Goal: Task Accomplishment & Management: Manage account settings

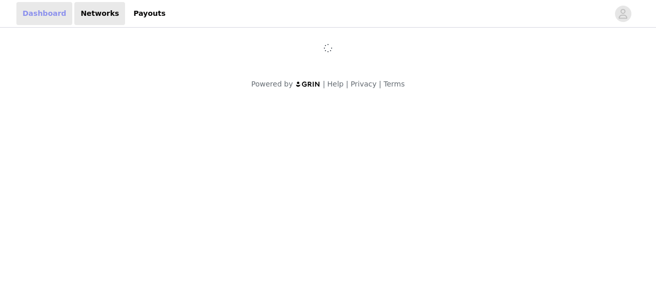
click at [47, 10] on link "Dashboard" at bounding box center [44, 13] width 56 height 23
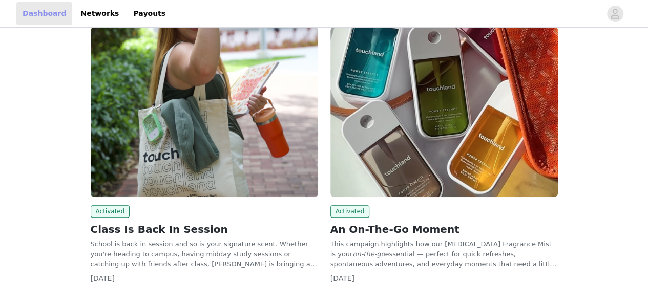
scroll to position [78, 0]
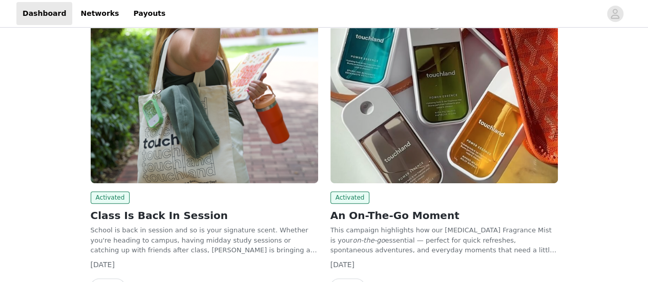
click at [466, 198] on div "Activated" at bounding box center [445, 198] width 228 height 12
click at [466, 161] on img at bounding box center [445, 98] width 228 height 171
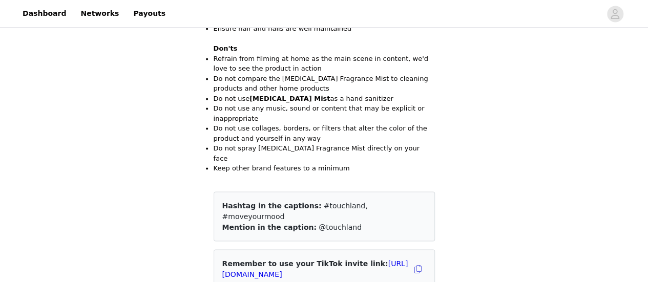
scroll to position [765, 0]
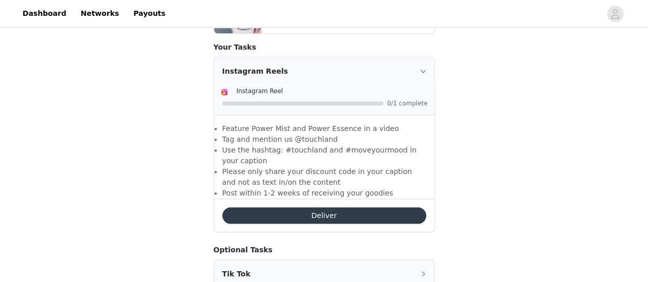
scroll to position [518, 0]
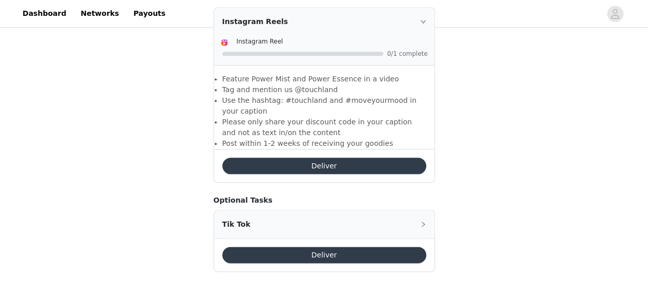
click at [359, 158] on button "Deliver" at bounding box center [324, 166] width 204 height 16
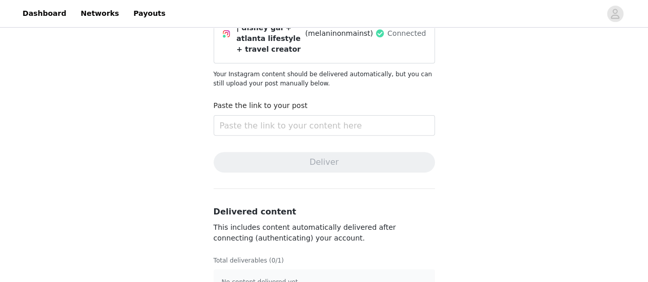
scroll to position [122, 0]
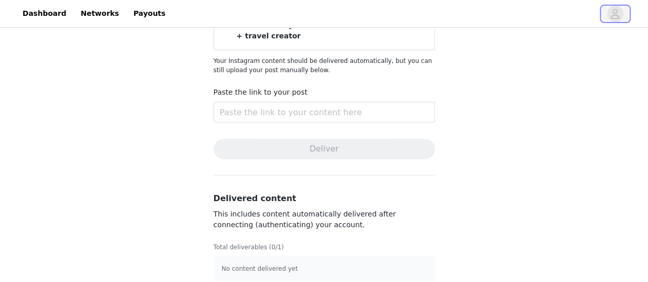
click at [614, 13] on icon "avatar" at bounding box center [615, 14] width 9 height 10
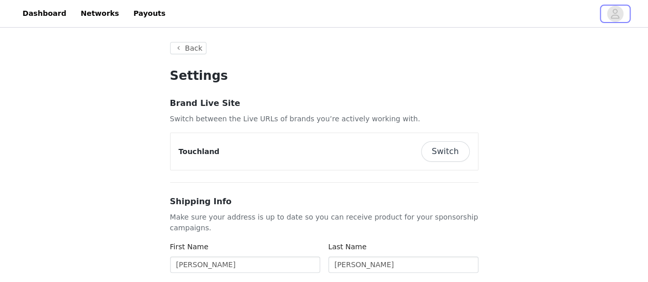
type input "+1 (United States)"
click at [448, 163] on div "Touchland Switch" at bounding box center [324, 151] width 307 height 37
click at [446, 156] on button "Switch" at bounding box center [445, 151] width 49 height 20
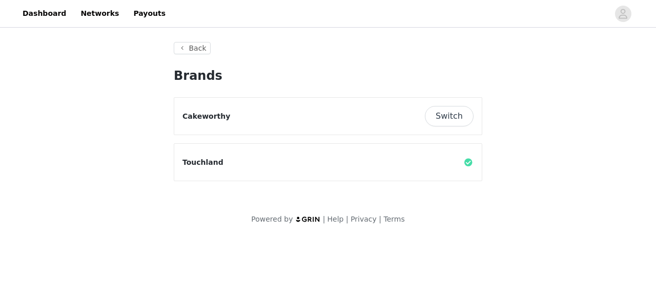
click at [454, 121] on button "Switch" at bounding box center [449, 116] width 49 height 20
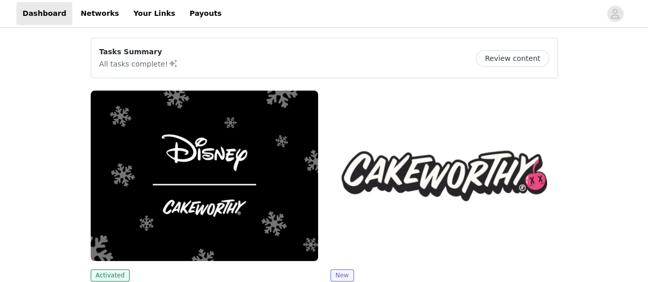
click at [406, 108] on img at bounding box center [445, 176] width 228 height 171
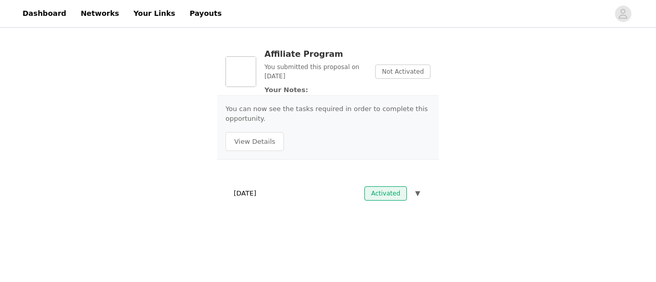
click at [410, 187] on div "Activated ▼" at bounding box center [393, 194] width 58 height 14
click at [416, 189] on span "▼" at bounding box center [417, 194] width 5 height 10
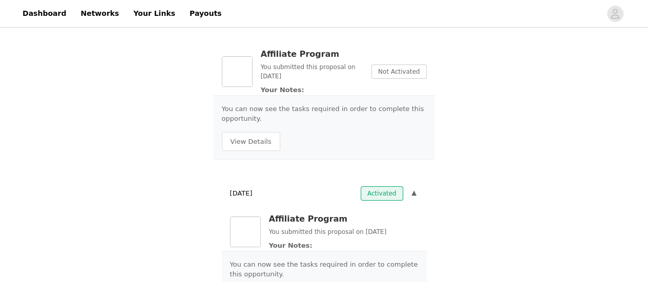
scroll to position [52, 0]
